Goal: Communication & Community: Answer question/provide support

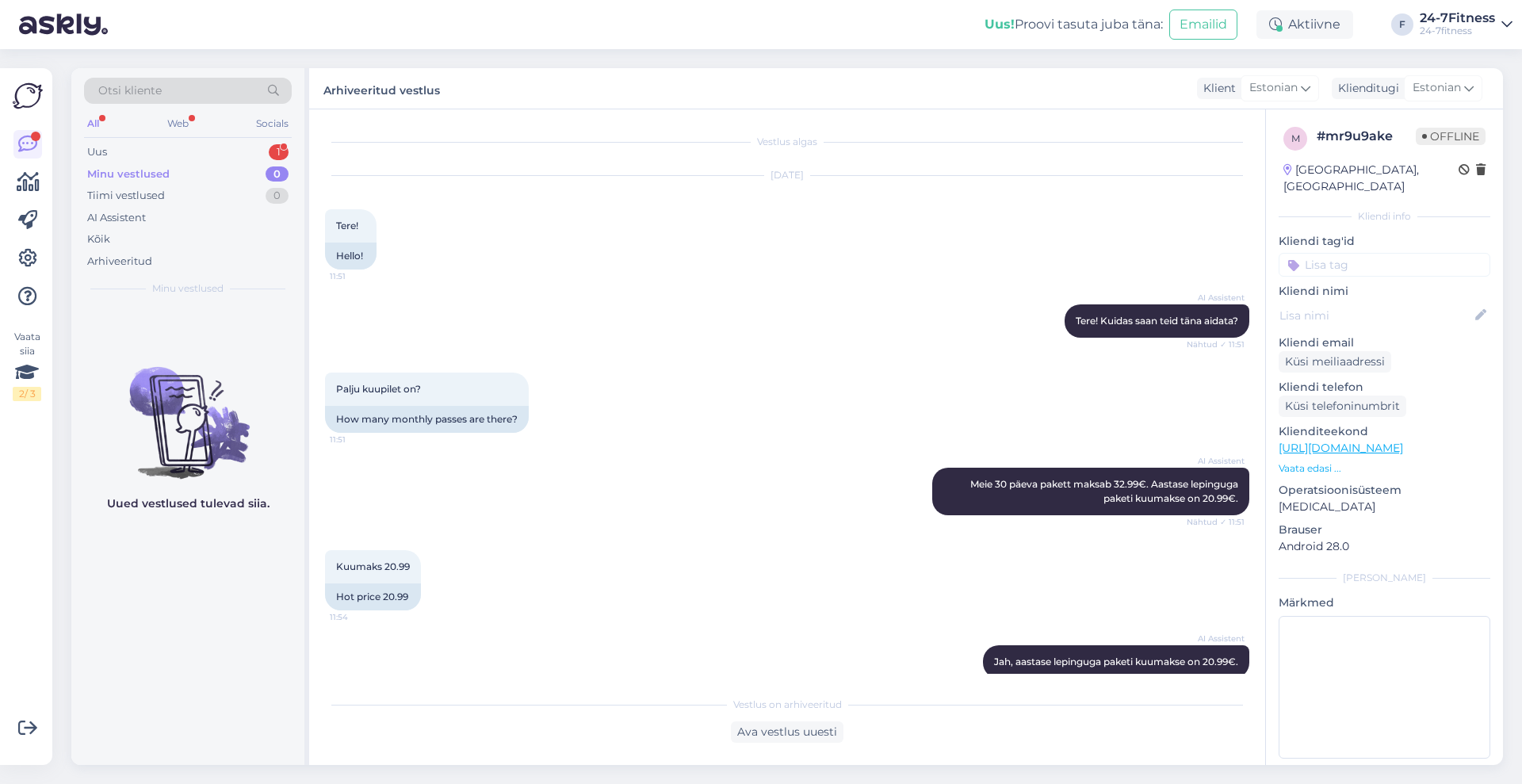
scroll to position [208, 0]
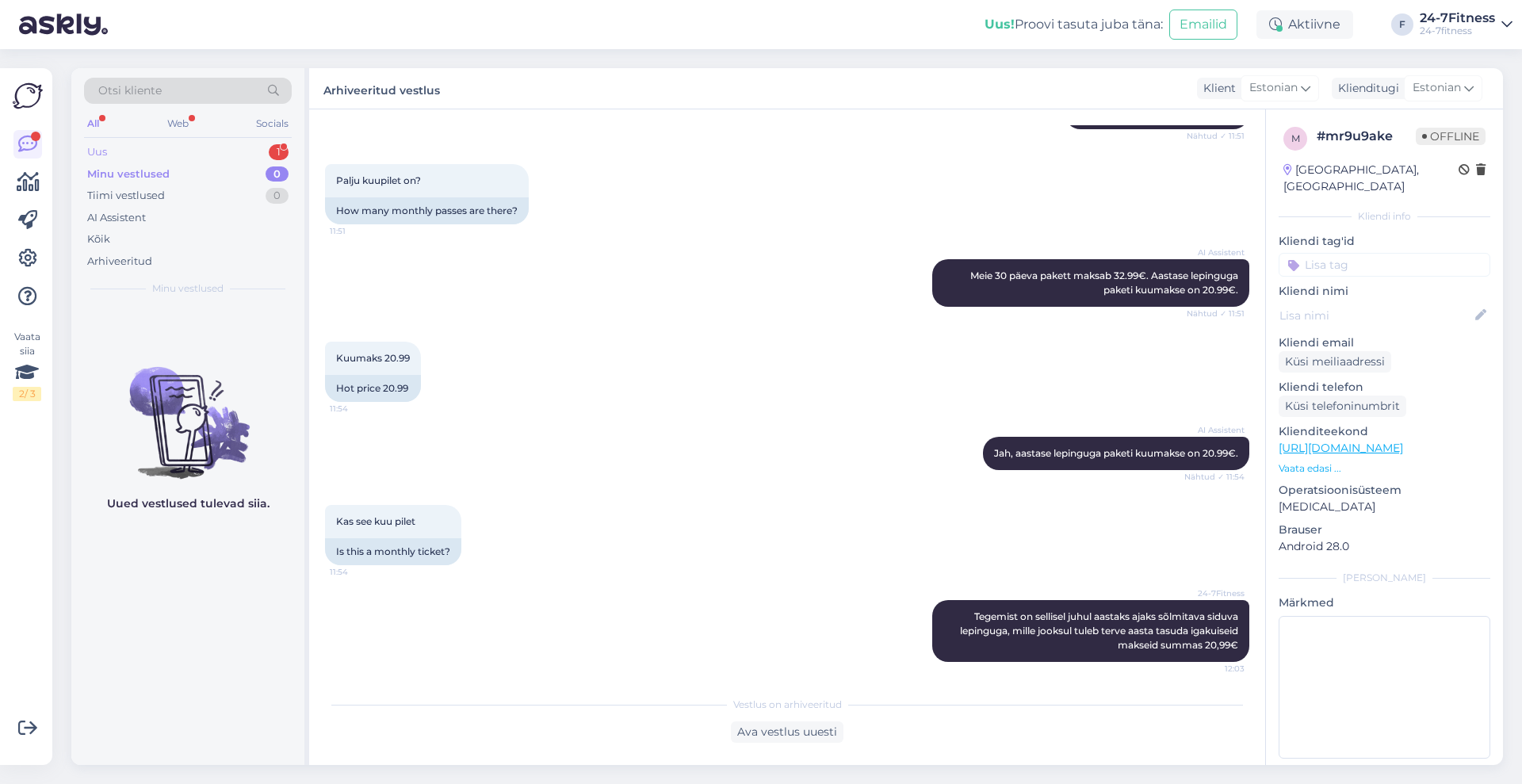
click at [151, 157] on div "Uus 1" at bounding box center [187, 152] width 207 height 22
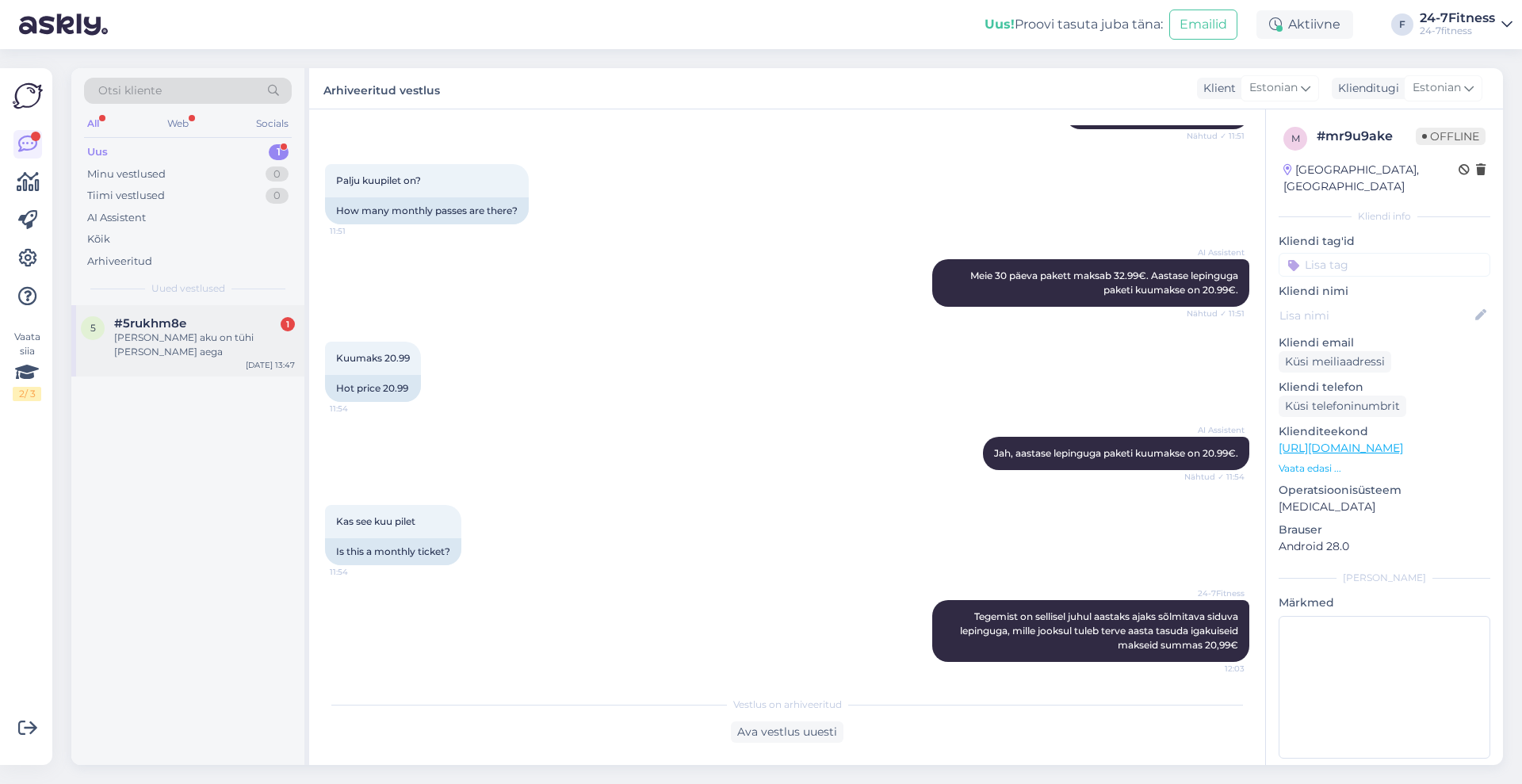
drag, startPoint x: 135, startPoint y: 322, endPoint x: 148, endPoint y: 328, distance: 14.3
click at [137, 322] on span "#5rukhm8e" at bounding box center [150, 322] width 72 height 14
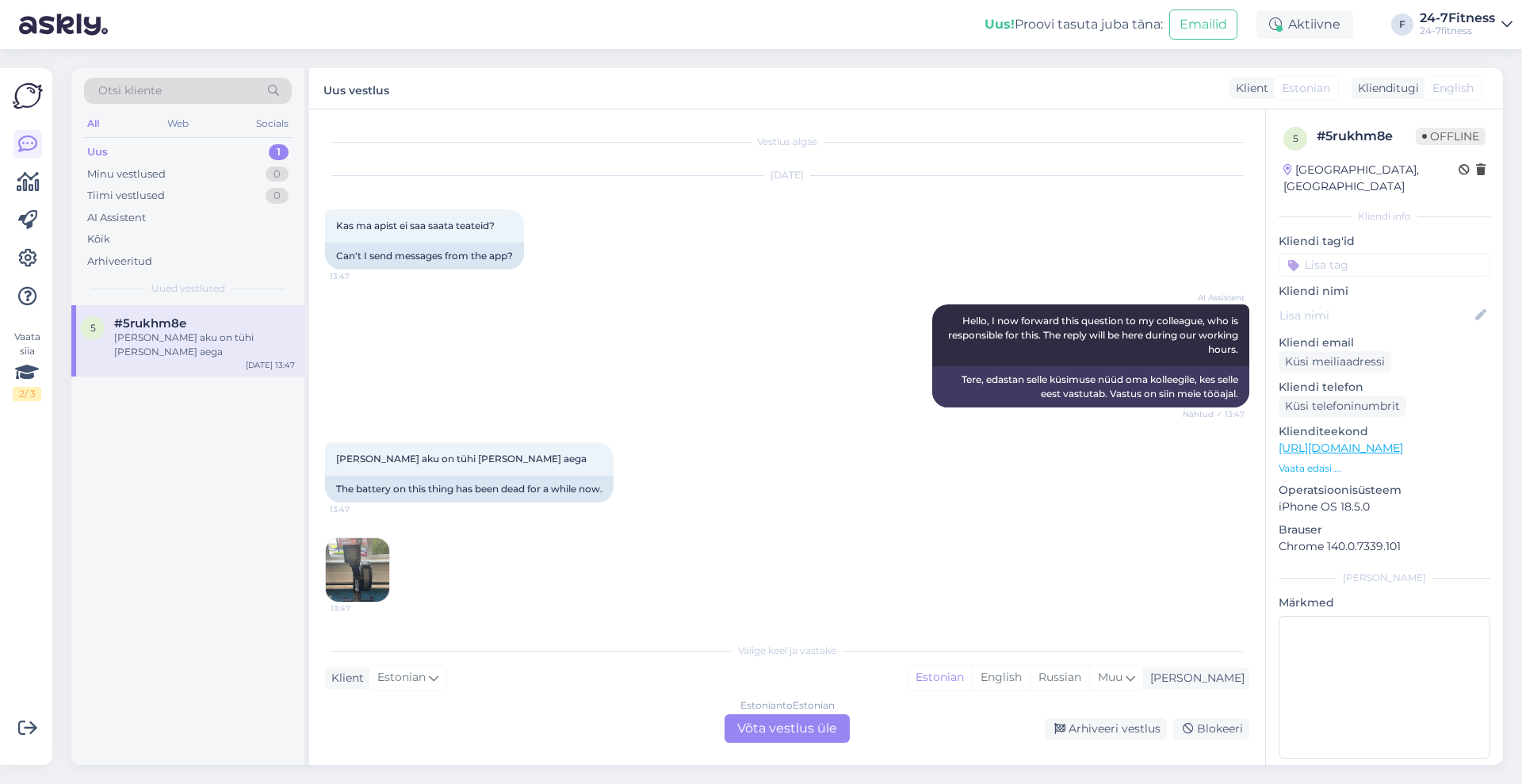
click at [363, 571] on img at bounding box center [357, 569] width 64 height 64
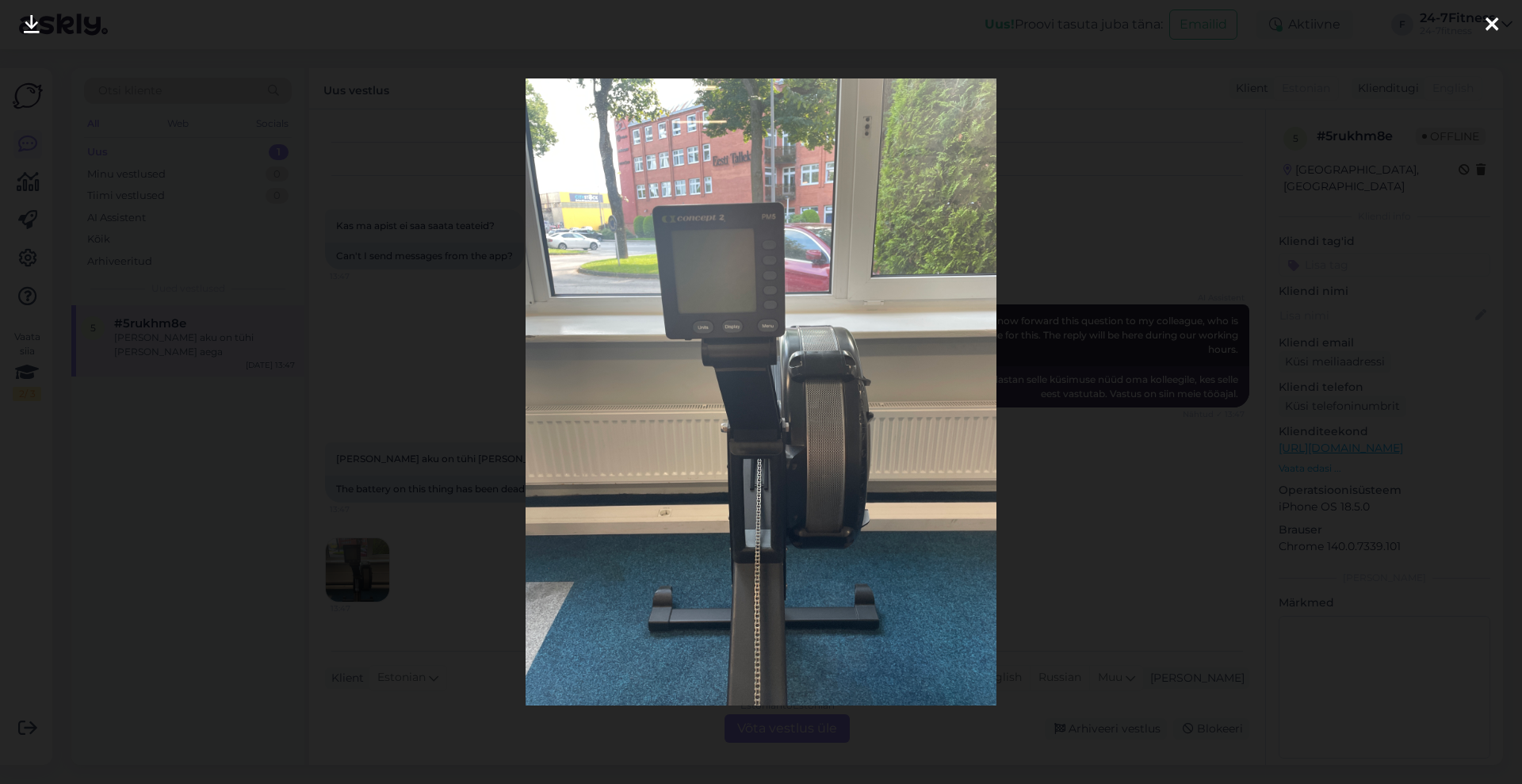
click at [1493, 27] on icon at bounding box center [1493, 25] width 13 height 20
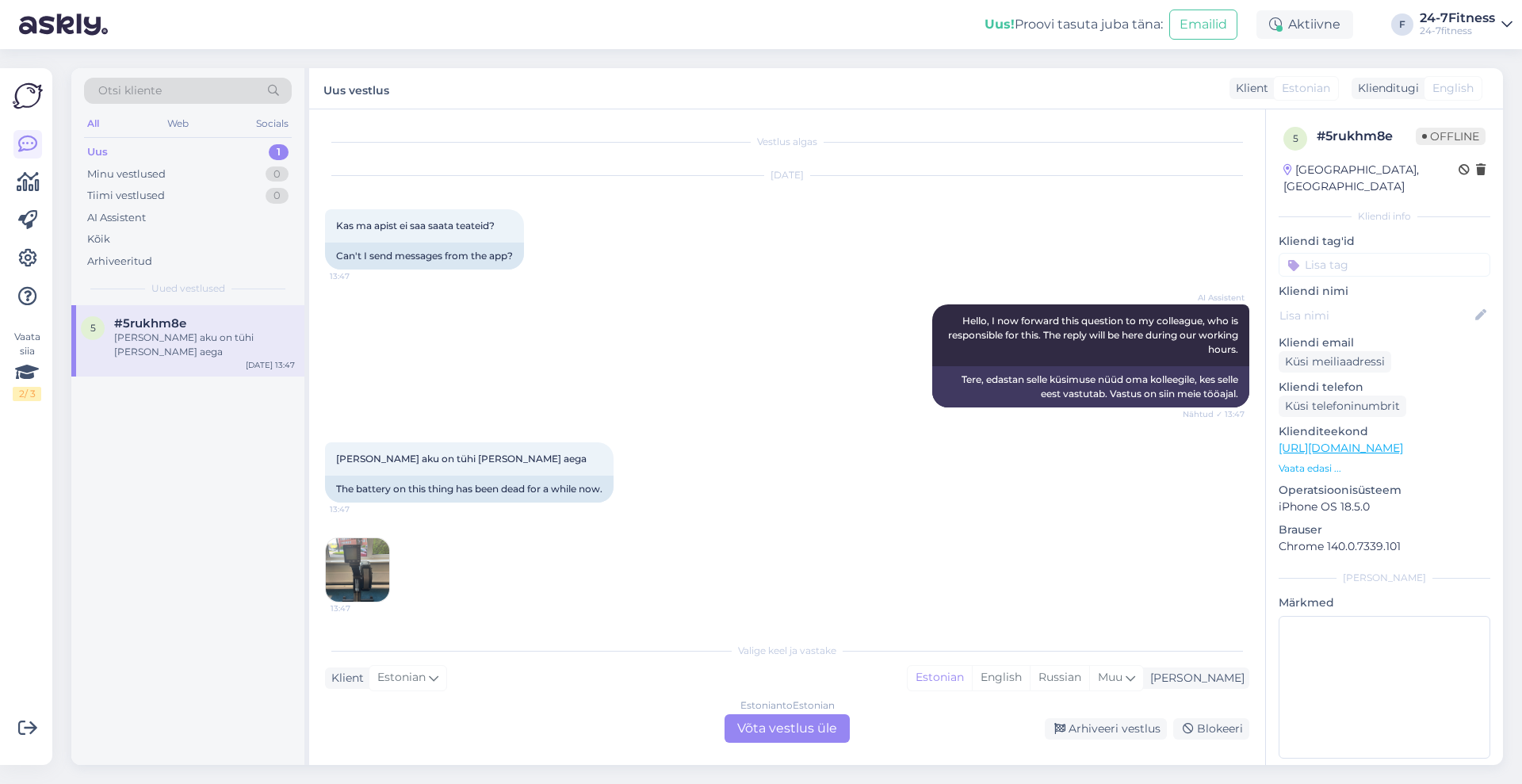
click at [769, 731] on div "Estonian to Estonian Võta vestlus üle" at bounding box center [788, 728] width 125 height 29
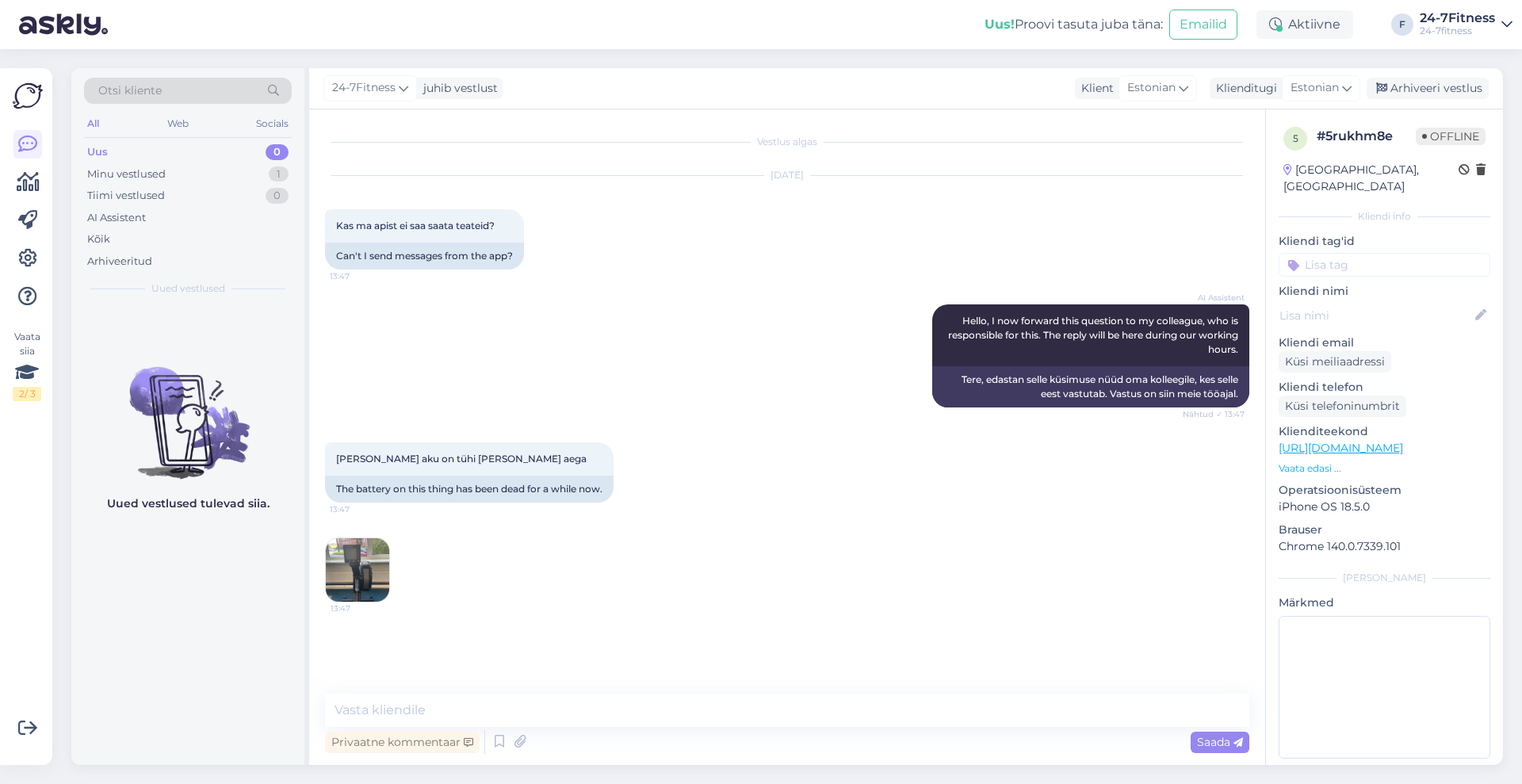
click at [369, 565] on img at bounding box center [357, 569] width 64 height 64
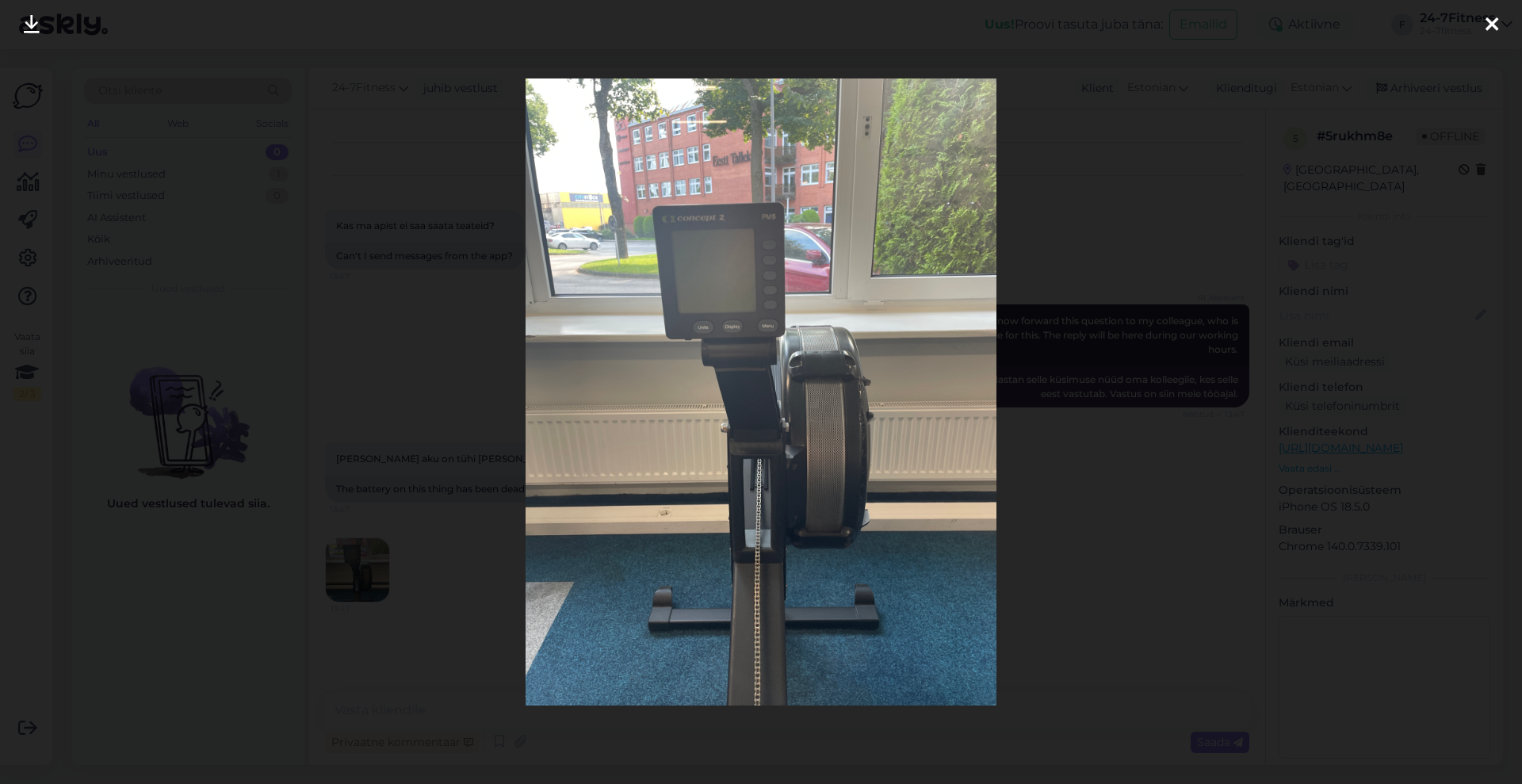
click at [1500, 24] on div at bounding box center [1492, 25] width 31 height 50
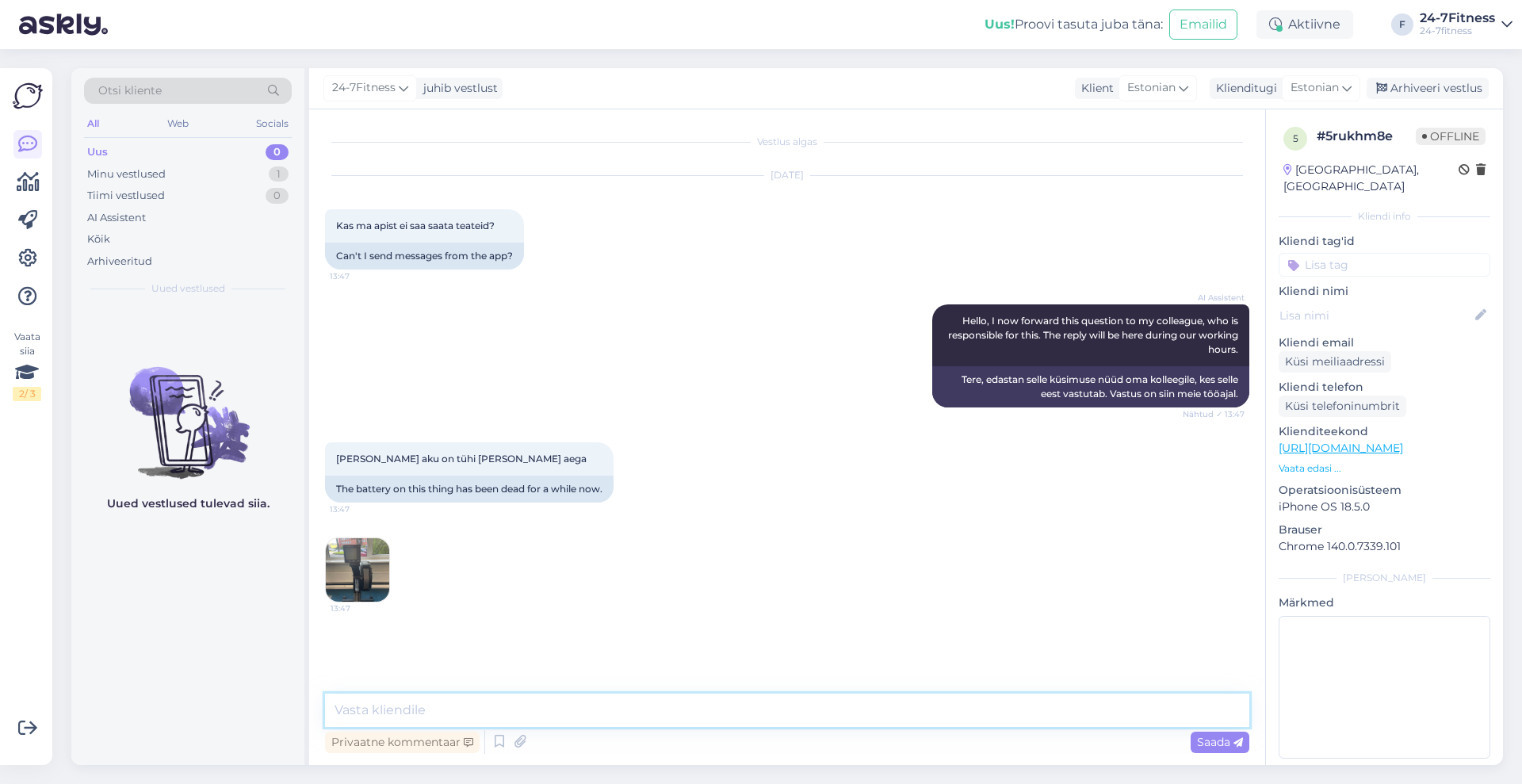
click at [723, 716] on textarea at bounding box center [787, 710] width 924 height 33
type textarea "Tere!T"
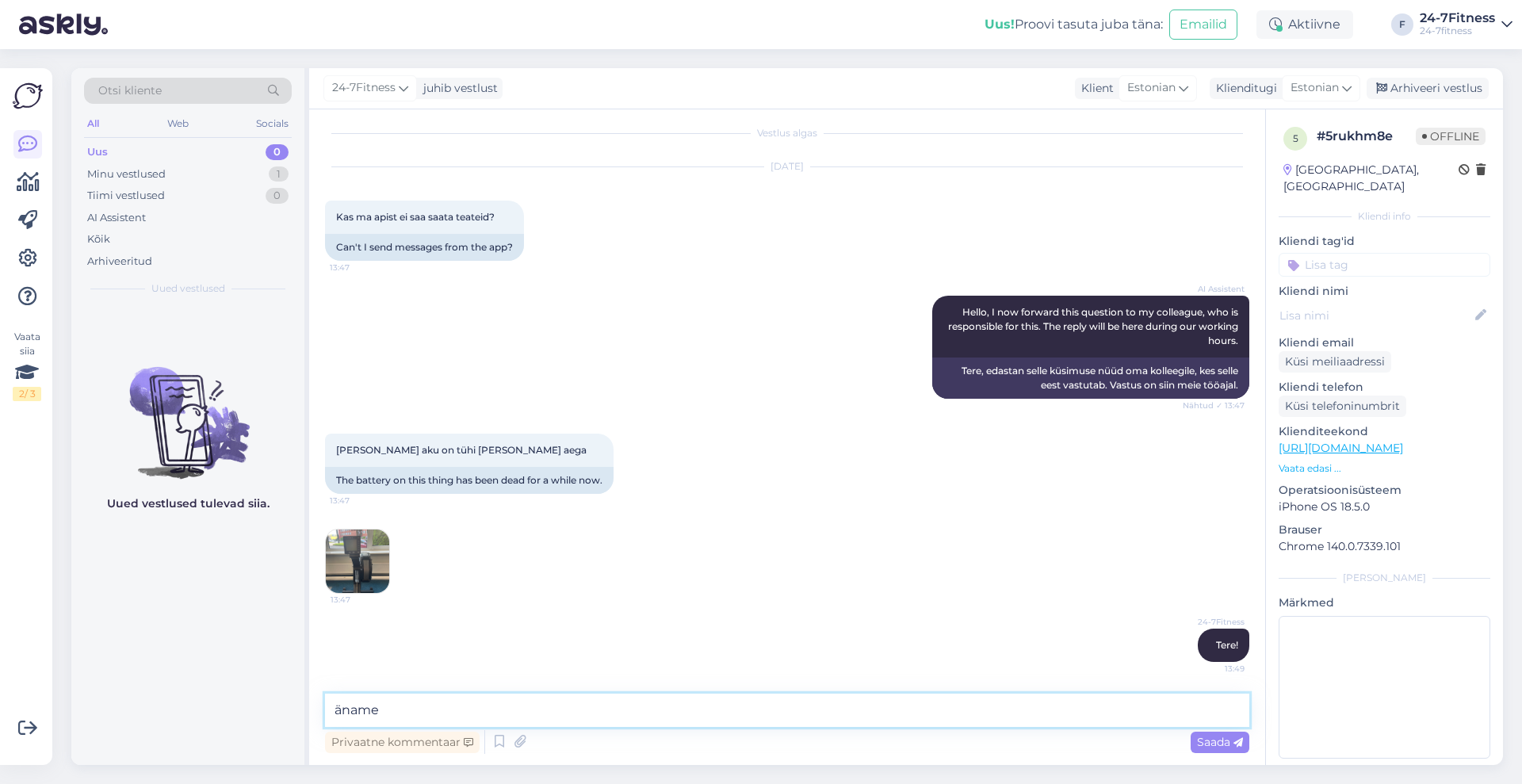
click at [340, 711] on textarea "äname" at bounding box center [787, 710] width 924 height 33
click at [401, 709] on textarea "Täname" at bounding box center [787, 710] width 924 height 33
type textarea "Täname info eest, edastame selle meie hooldustehnikule"
click at [1205, 740] on span "Saada" at bounding box center [1221, 742] width 46 height 14
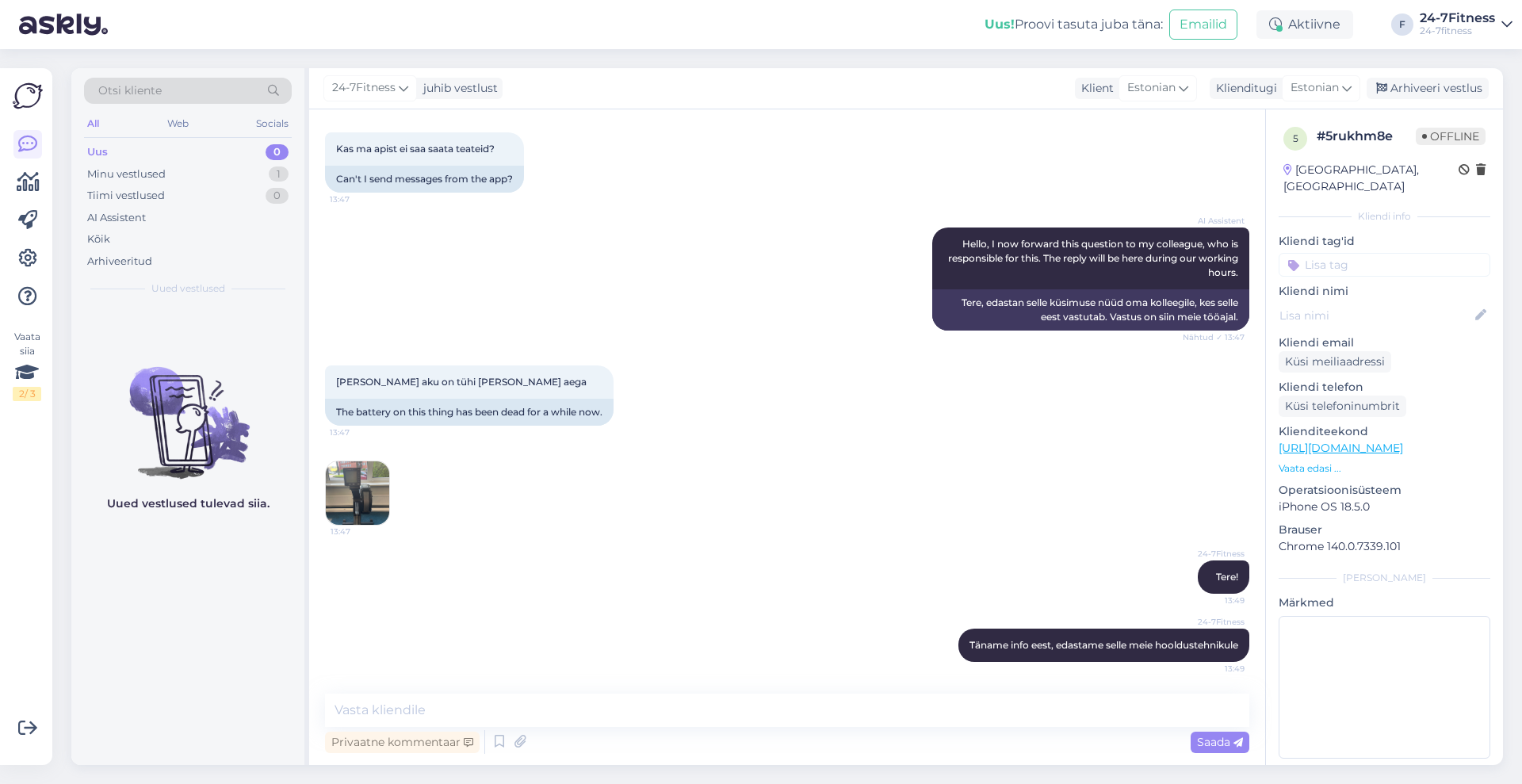
click at [376, 492] on img at bounding box center [357, 493] width 64 height 64
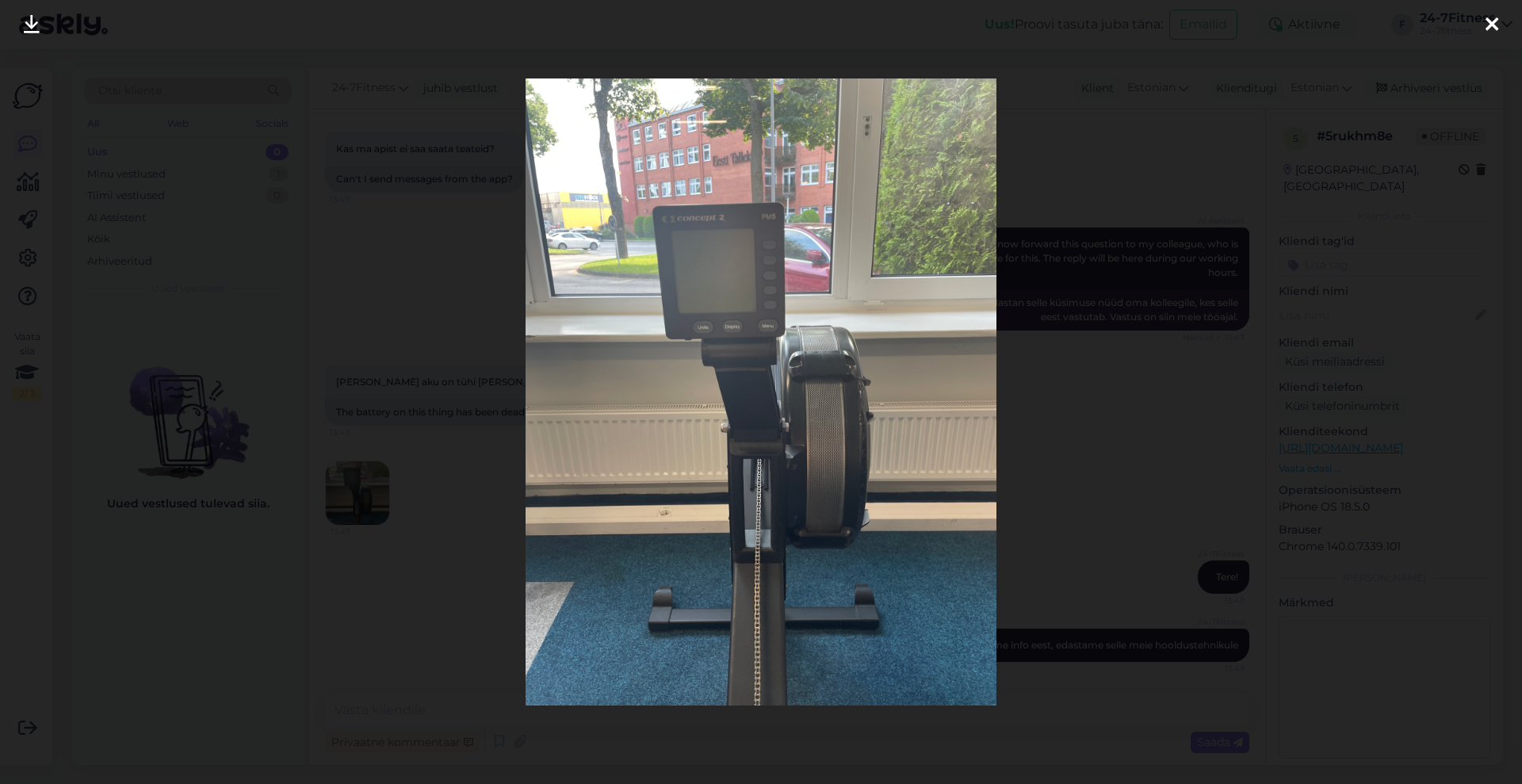
drag, startPoint x: 646, startPoint y: 220, endPoint x: 33, endPoint y: 25, distance: 643.3
click at [33, 25] on icon at bounding box center [31, 25] width 16 height 20
